Goal: Find specific page/section: Find specific page/section

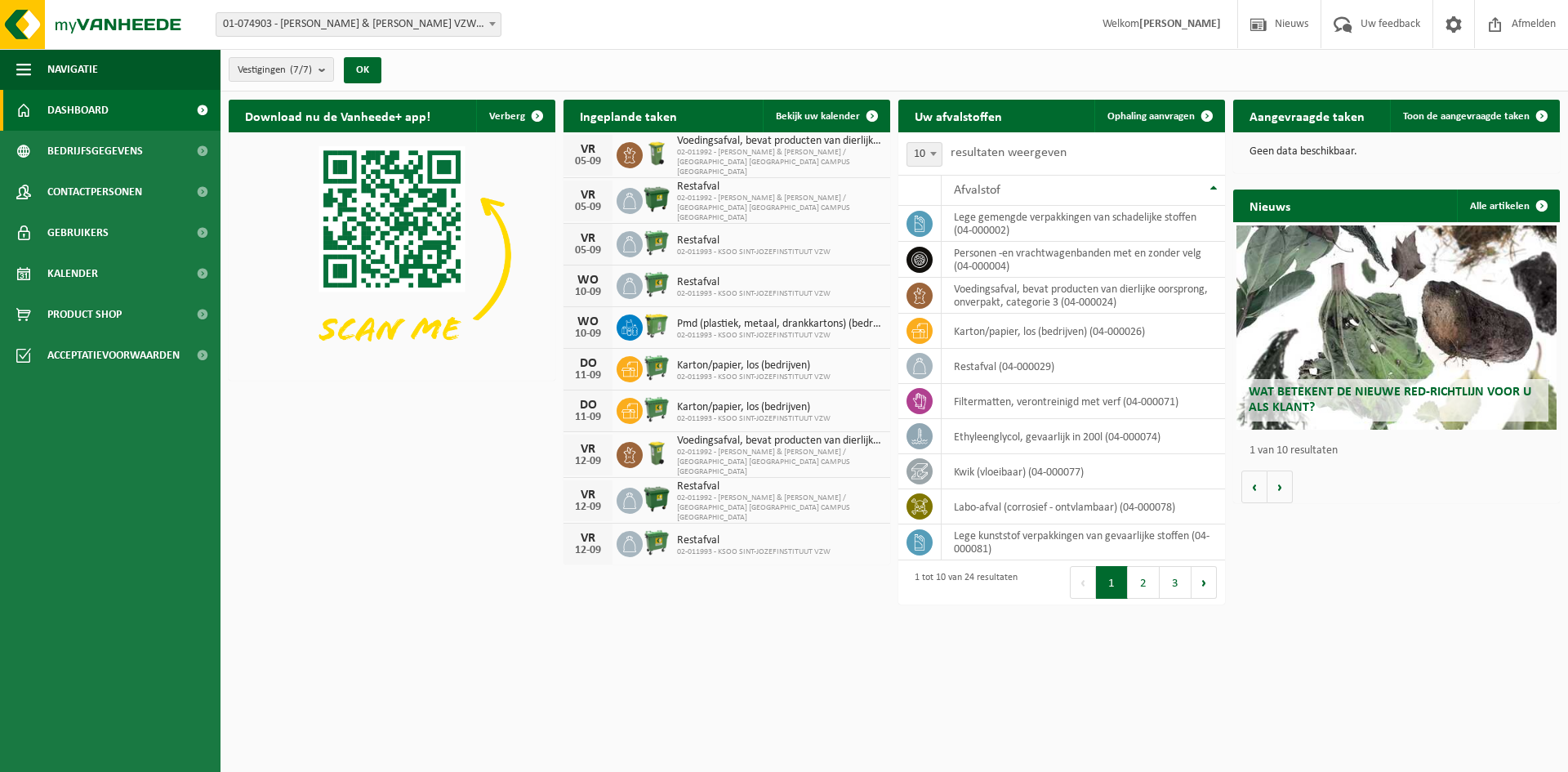
click at [98, 111] on span "Dashboard" at bounding box center [78, 110] width 62 height 40
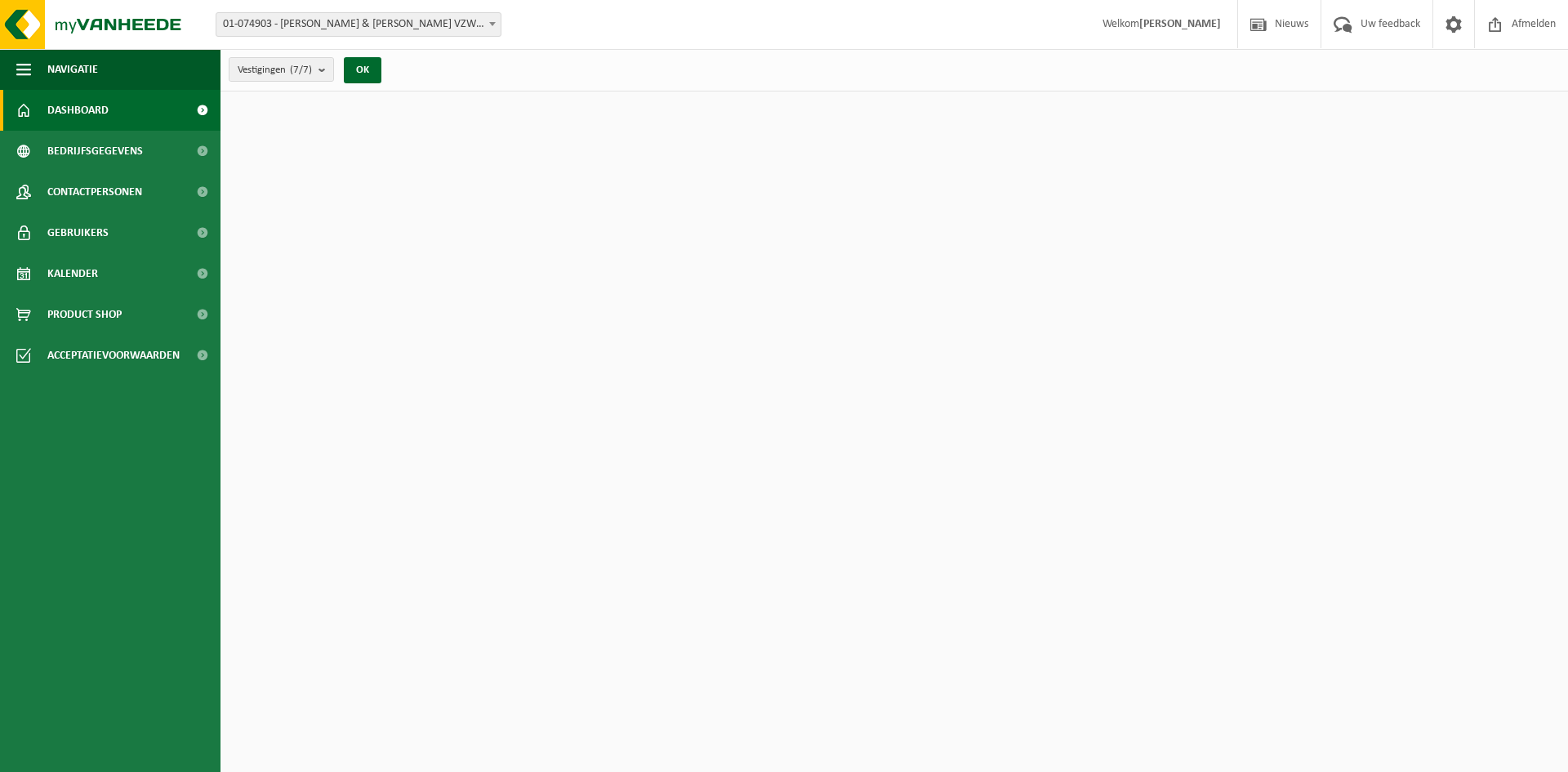
click at [98, 111] on span "Dashboard" at bounding box center [78, 110] width 62 height 40
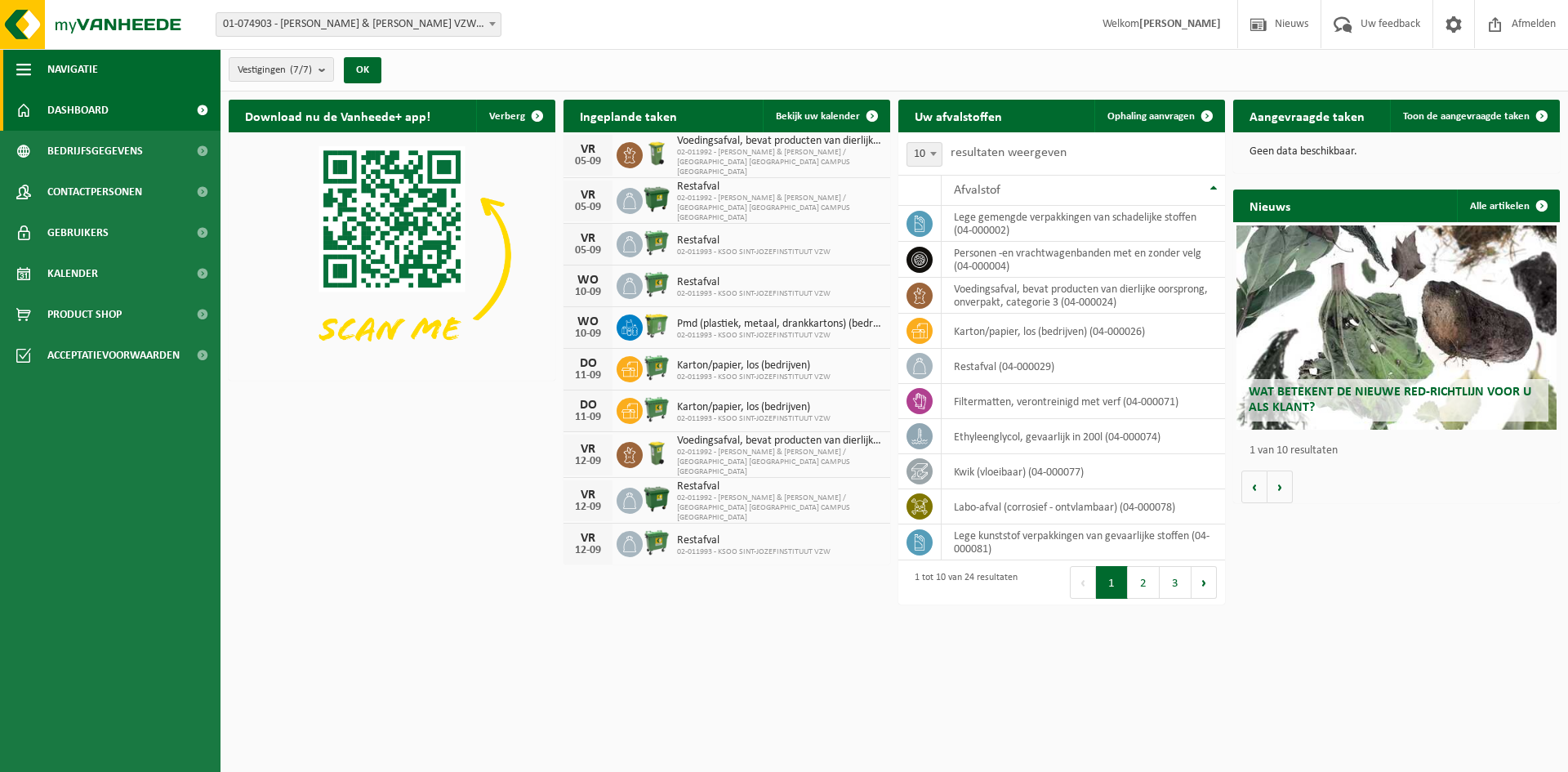
click at [23, 78] on span "button" at bounding box center [24, 69] width 15 height 40
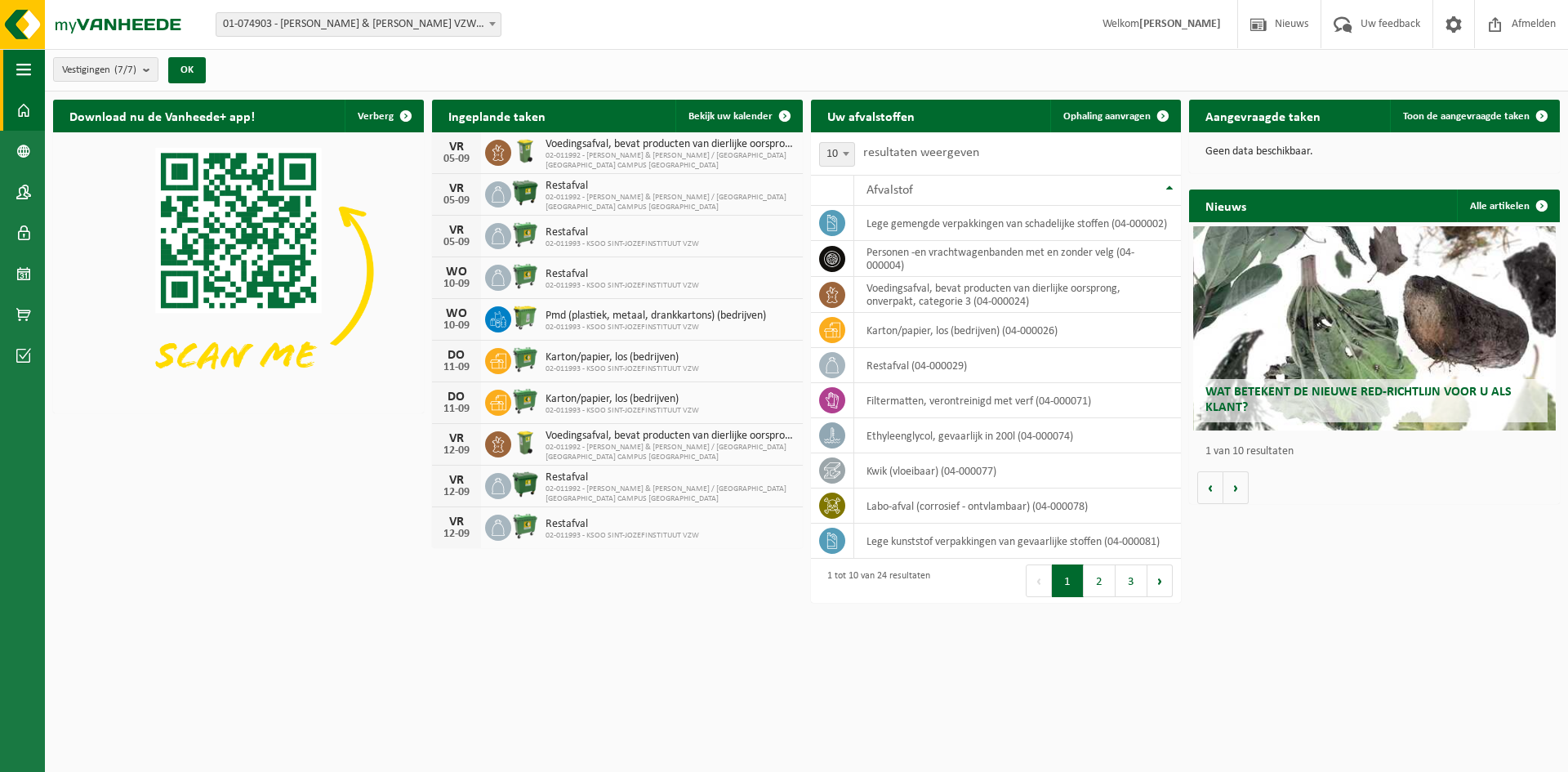
click at [21, 73] on span "button" at bounding box center [24, 69] width 15 height 40
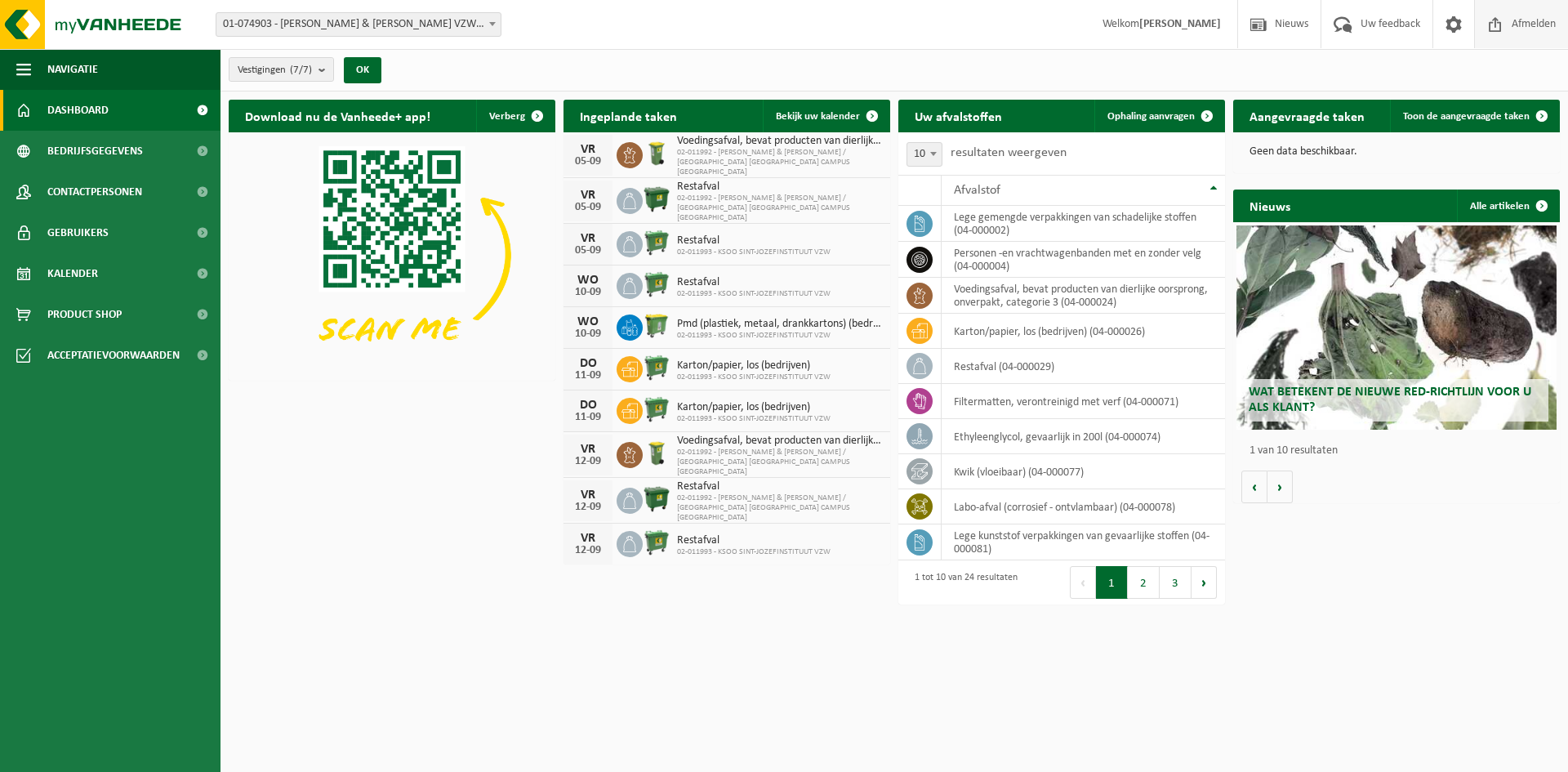
click at [1552, 28] on span "Afmelden" at bounding box center [1533, 24] width 52 height 48
click at [1539, 28] on span "Afmelden" at bounding box center [1533, 24] width 52 height 48
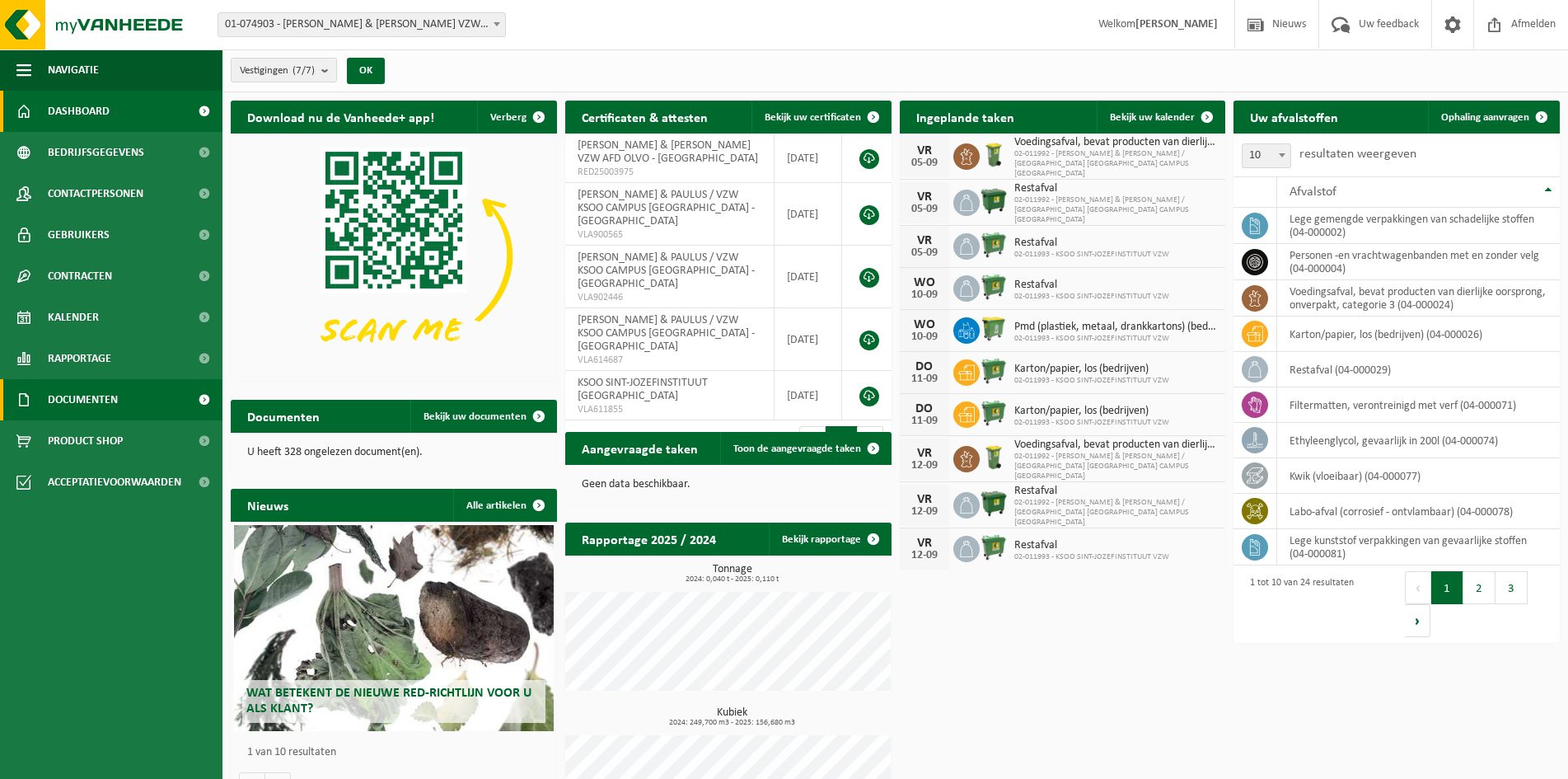
click at [83, 402] on span "Documenten" at bounding box center [83, 400] width 70 height 41
